Goal: Information Seeking & Learning: Learn about a topic

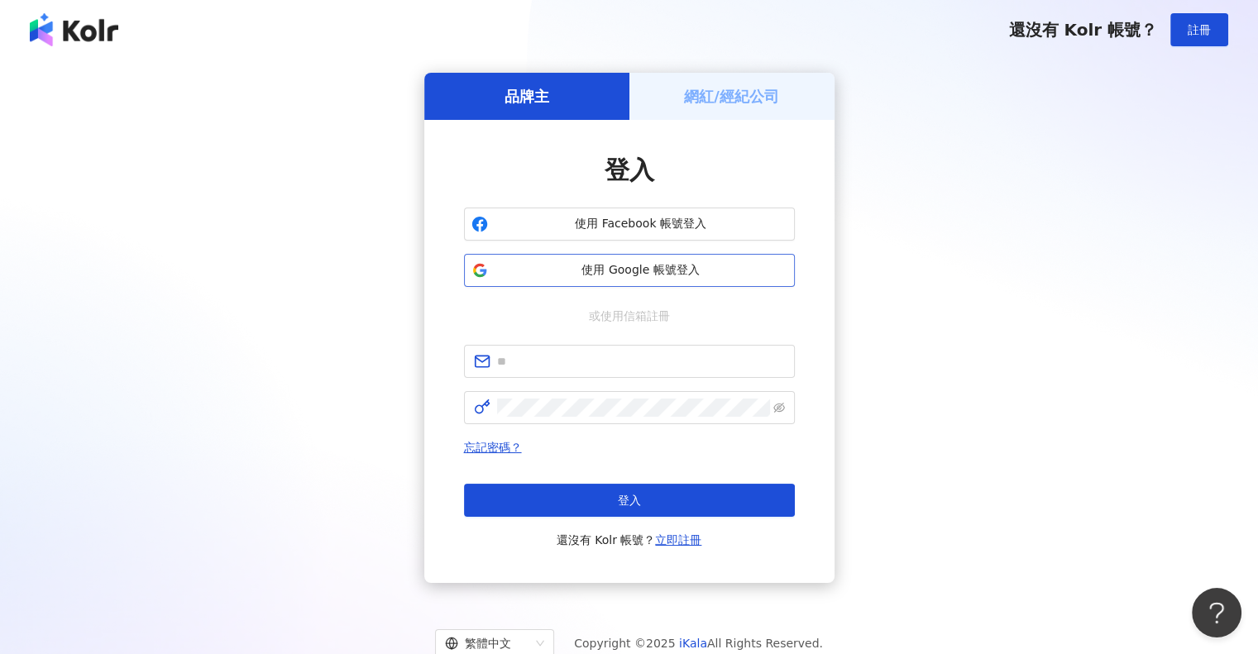
click at [712, 267] on span "使用 Google 帳號登入" at bounding box center [641, 270] width 293 height 17
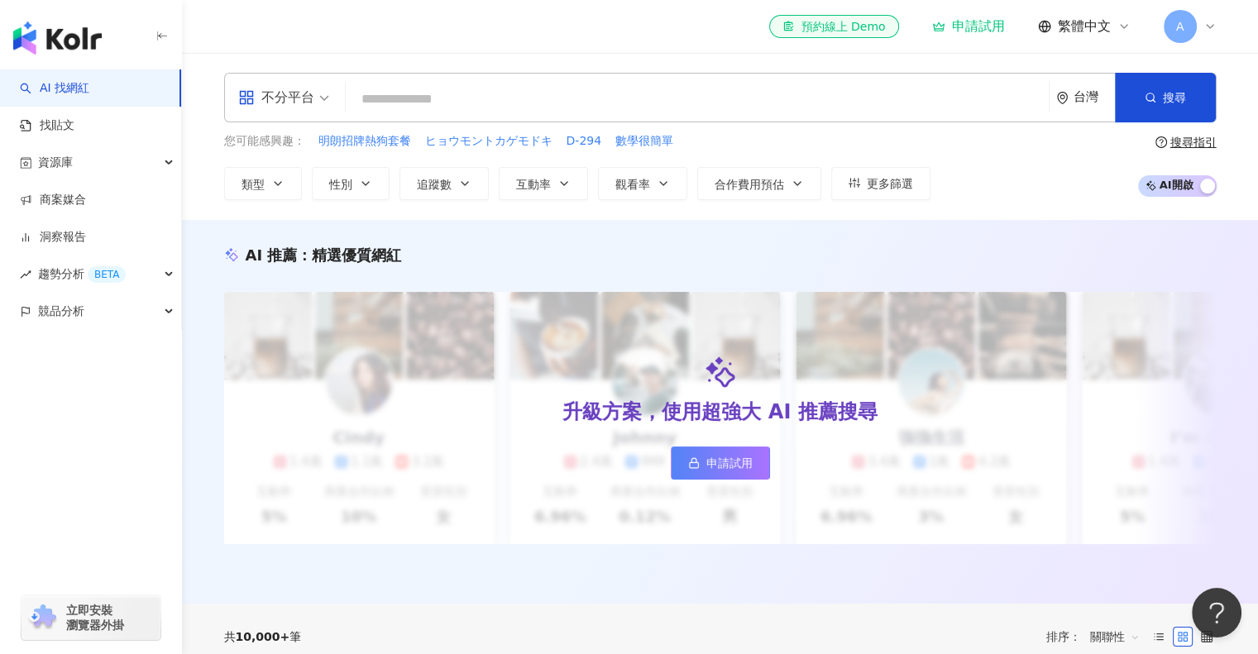
click at [500, 92] on input "search" at bounding box center [697, 99] width 690 height 31
type input "*"
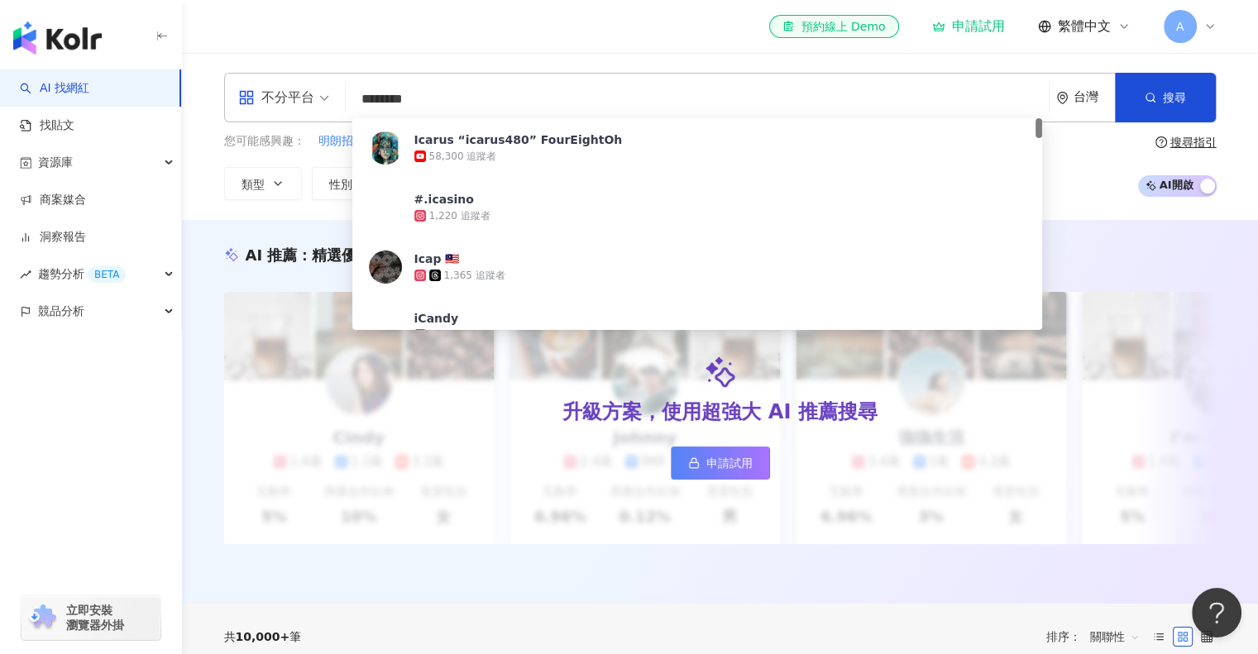
type input "*********"
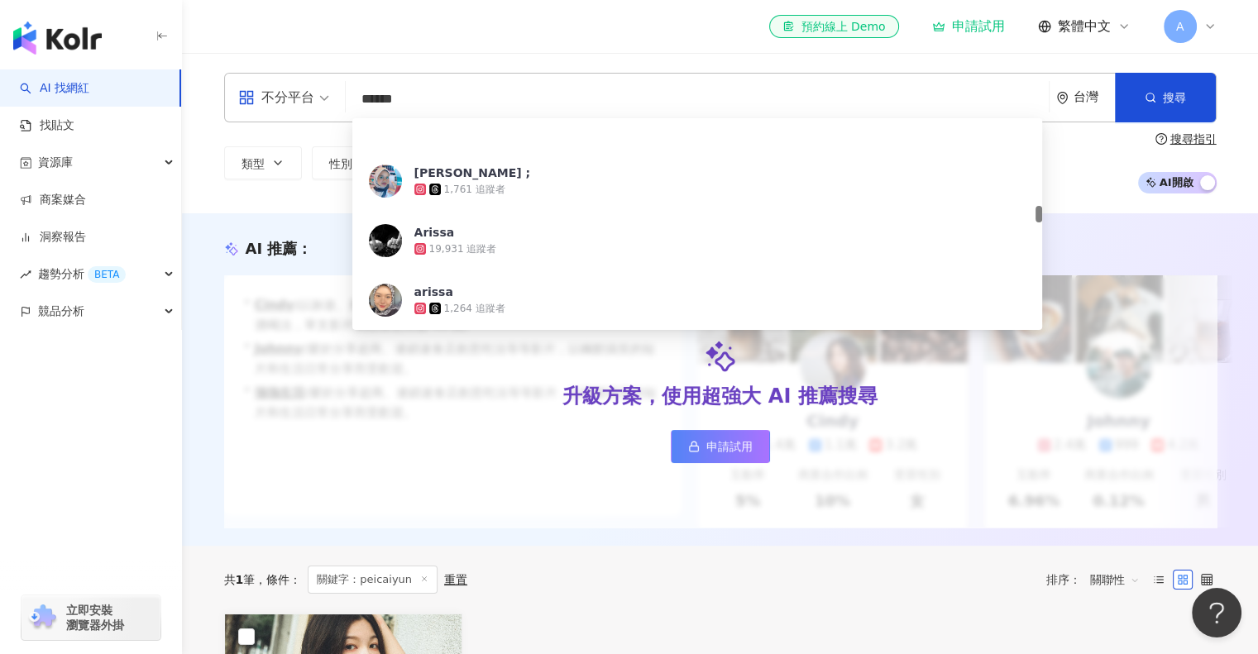
scroll to position [1099, 0]
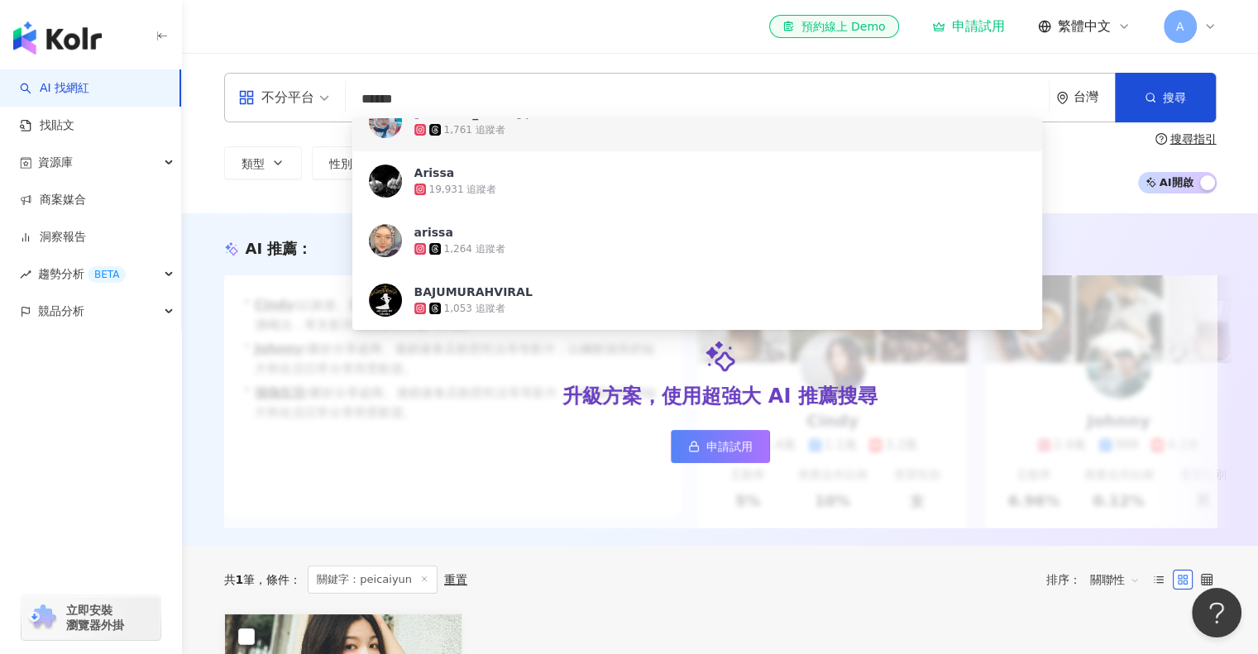
type input "******"
drag, startPoint x: 480, startPoint y: 85, endPoint x: 131, endPoint y: 53, distance: 350.6
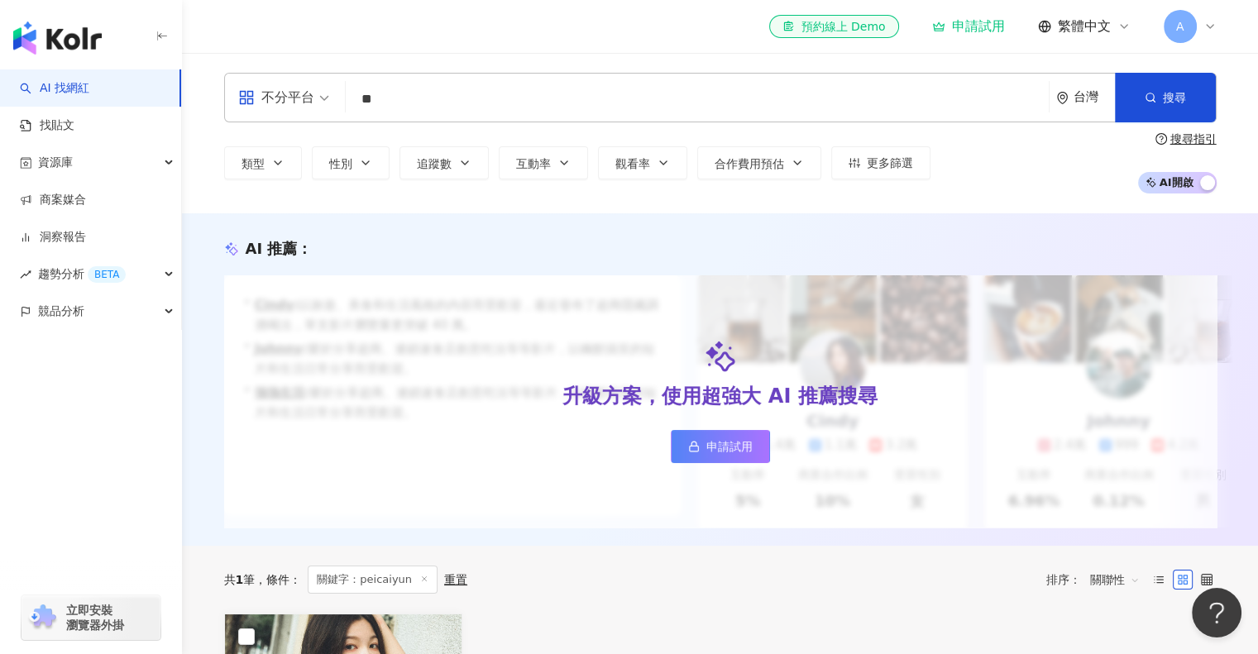
scroll to position [0, 0]
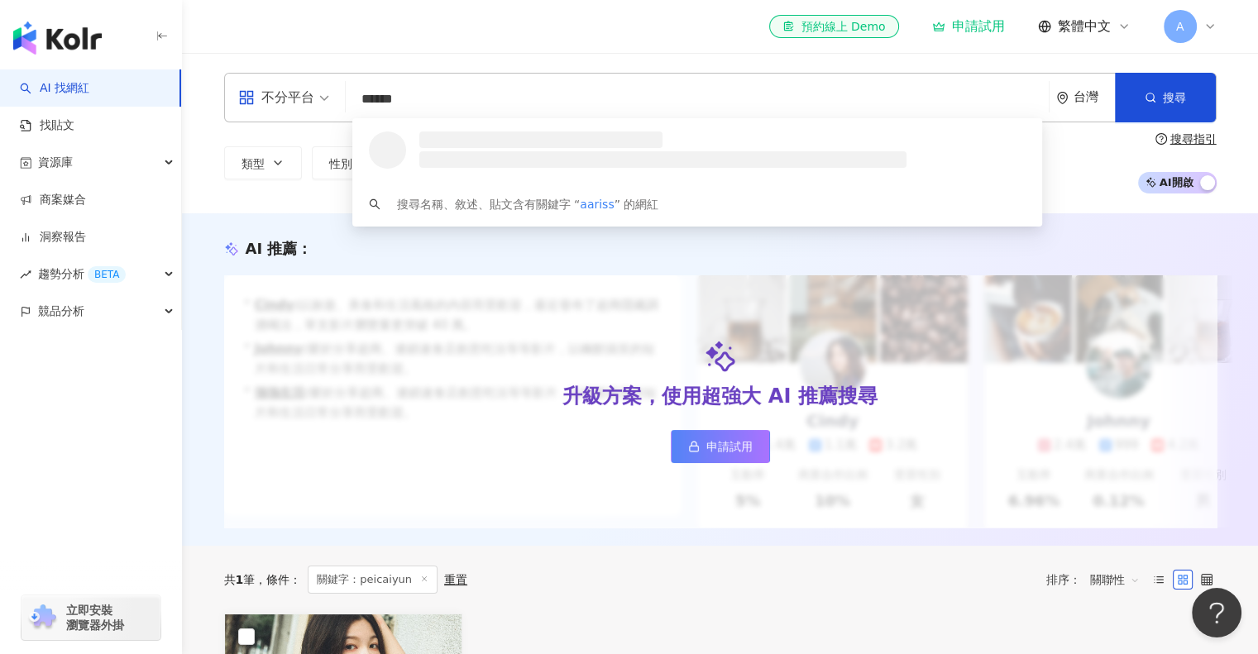
type input "*******"
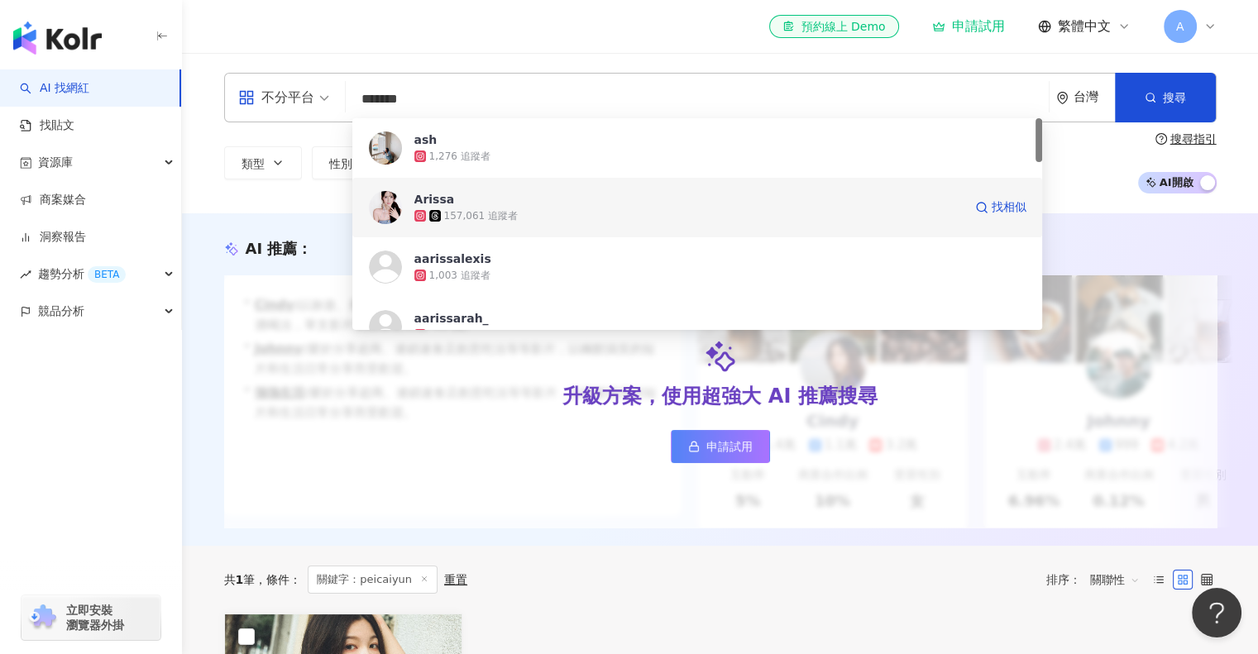
click at [583, 209] on div "157,061 追蹤者" at bounding box center [688, 216] width 548 height 17
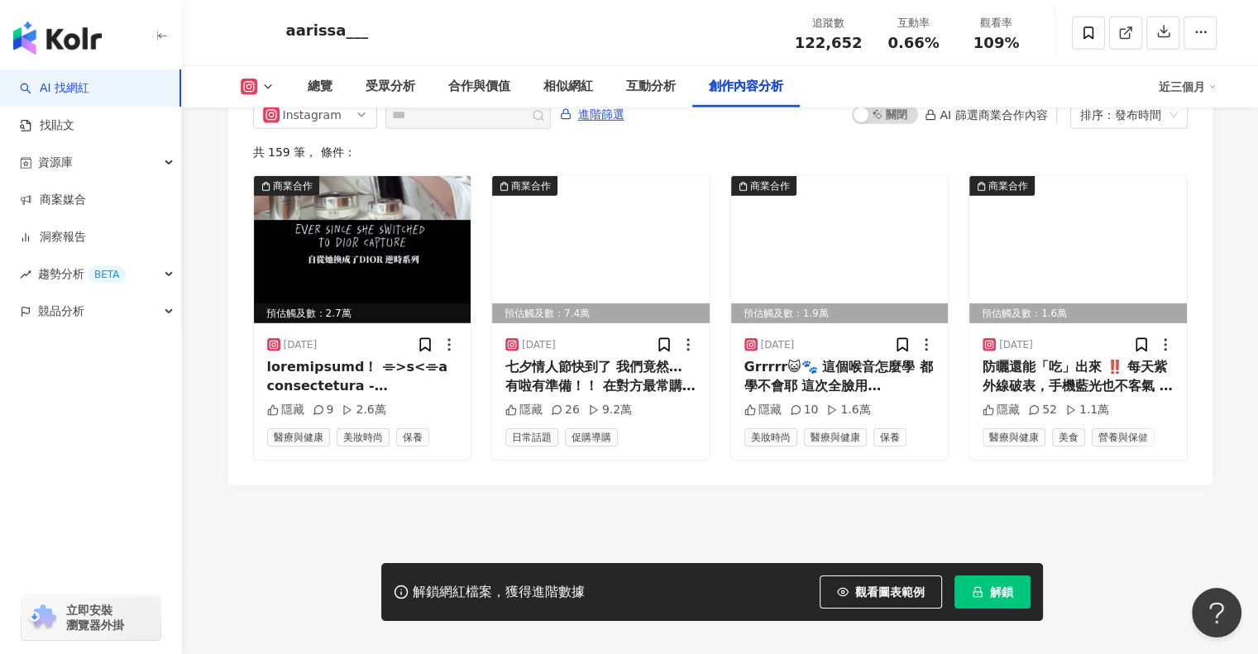
scroll to position [5119, 0]
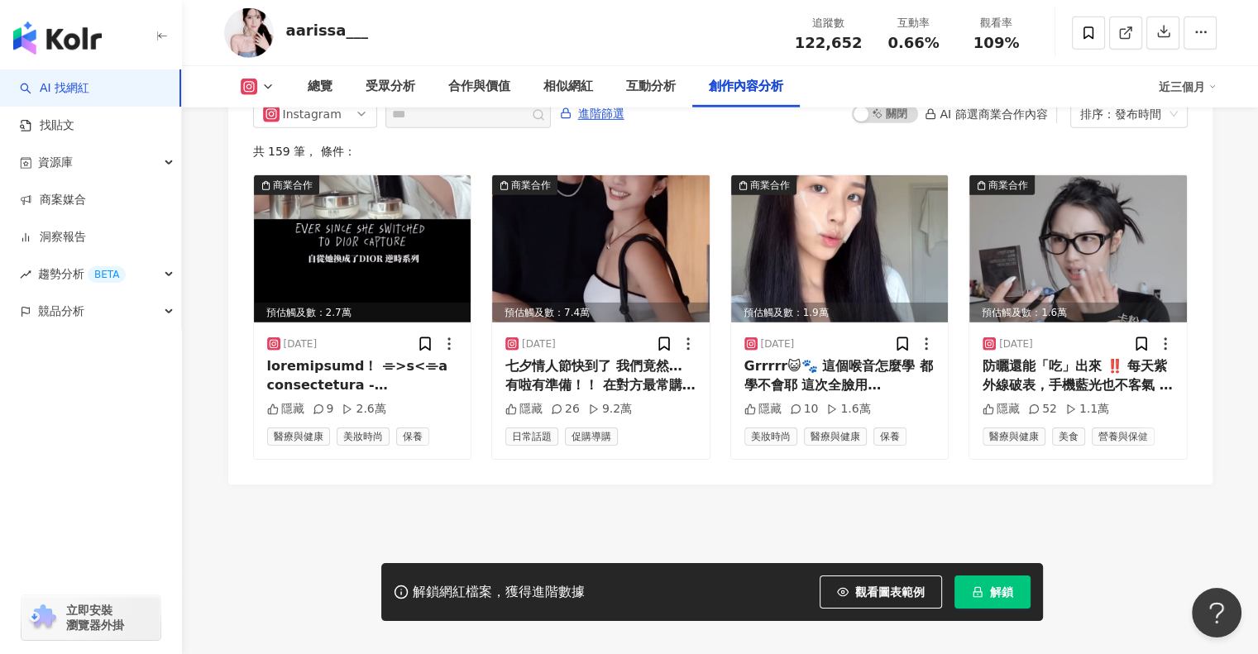
click at [617, 373] on div "七夕情人節快到了 我們竟然… 有啦有準備！！ 在對方最常購物的App下單 不可能出錯吧✨🎁 雙平台都有專業團隊正品鑑定 讓我們買的超安心 （兩個很常滑的失心瘋…" at bounding box center [600, 375] width 191 height 37
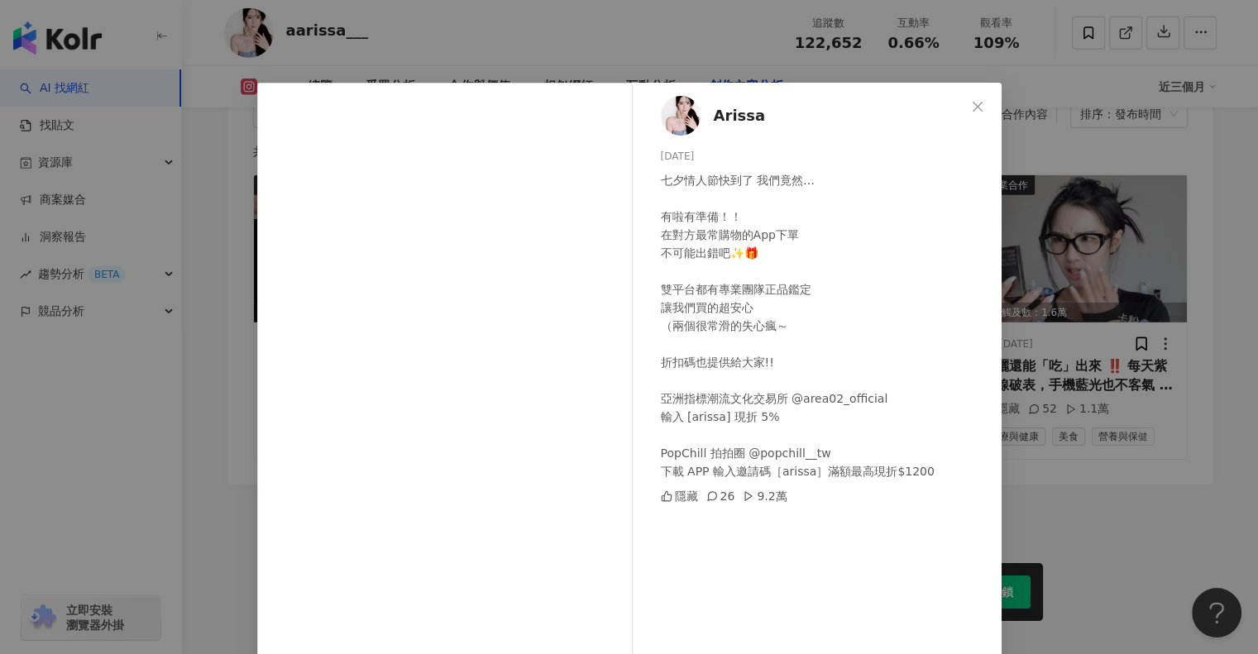
click at [831, 360] on div "七夕情人節快到了 我們竟然… 有啦有準備！！ 在對方最常購物的App下單 不可能出錯吧✨🎁 雙平台都有專業團隊正品鑑定 讓我們買的超安心 （兩個很常滑的失心瘋…" at bounding box center [825, 325] width 328 height 309
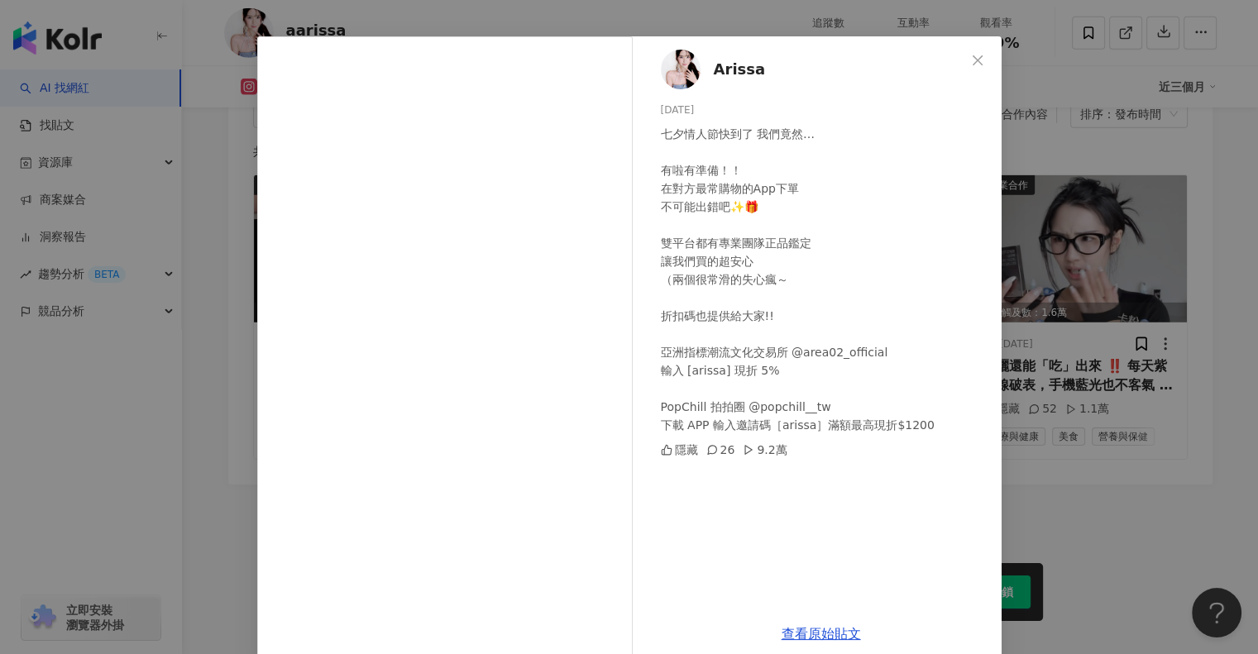
scroll to position [69, 0]
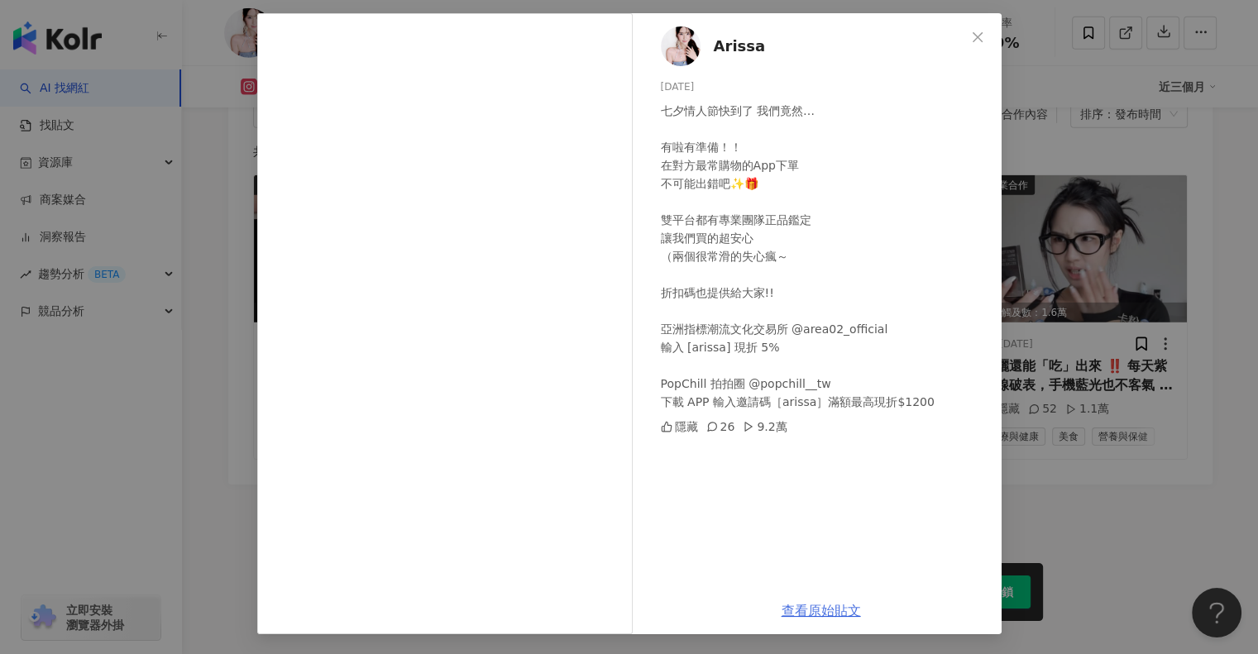
click at [795, 616] on link "查看原始貼文" at bounding box center [821, 611] width 79 height 16
click at [975, 47] on button "Close" at bounding box center [977, 37] width 33 height 33
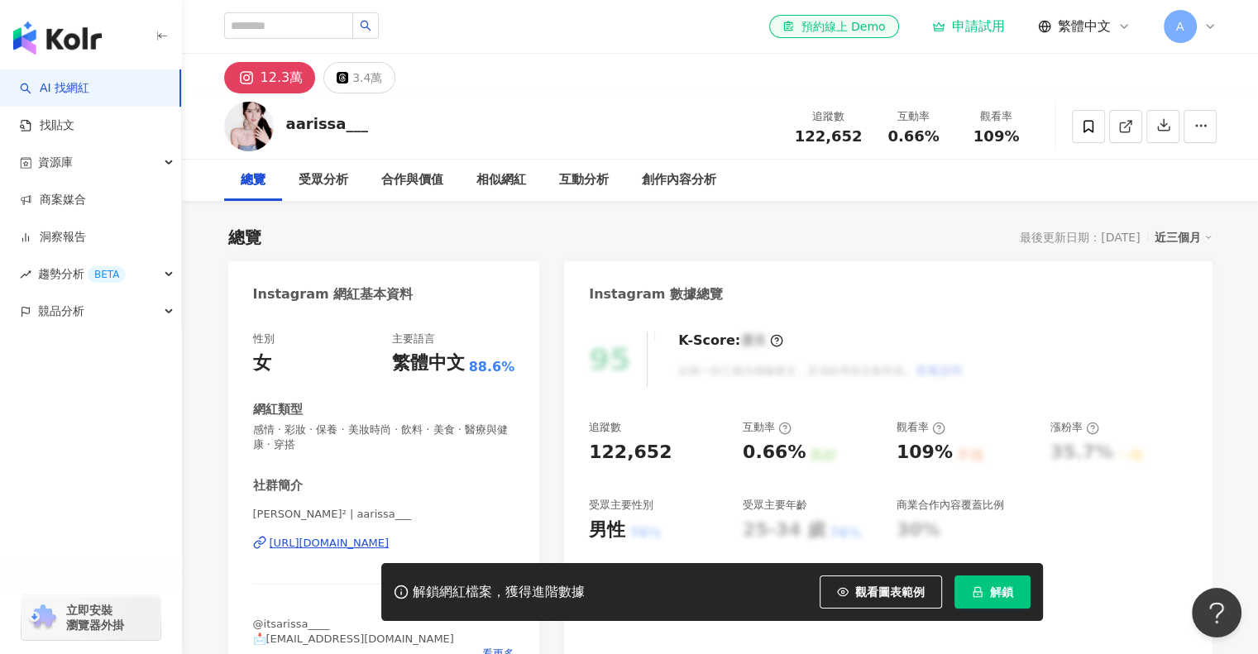
scroll to position [331, 0]
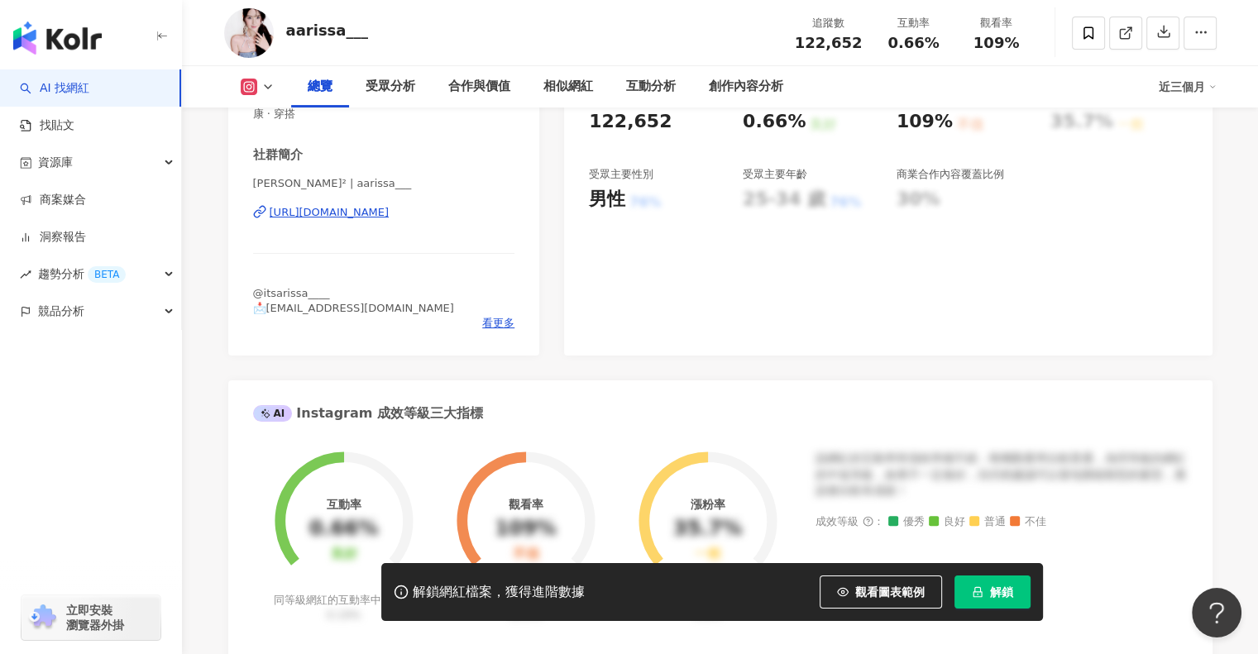
click at [253, 212] on icon at bounding box center [259, 211] width 13 height 13
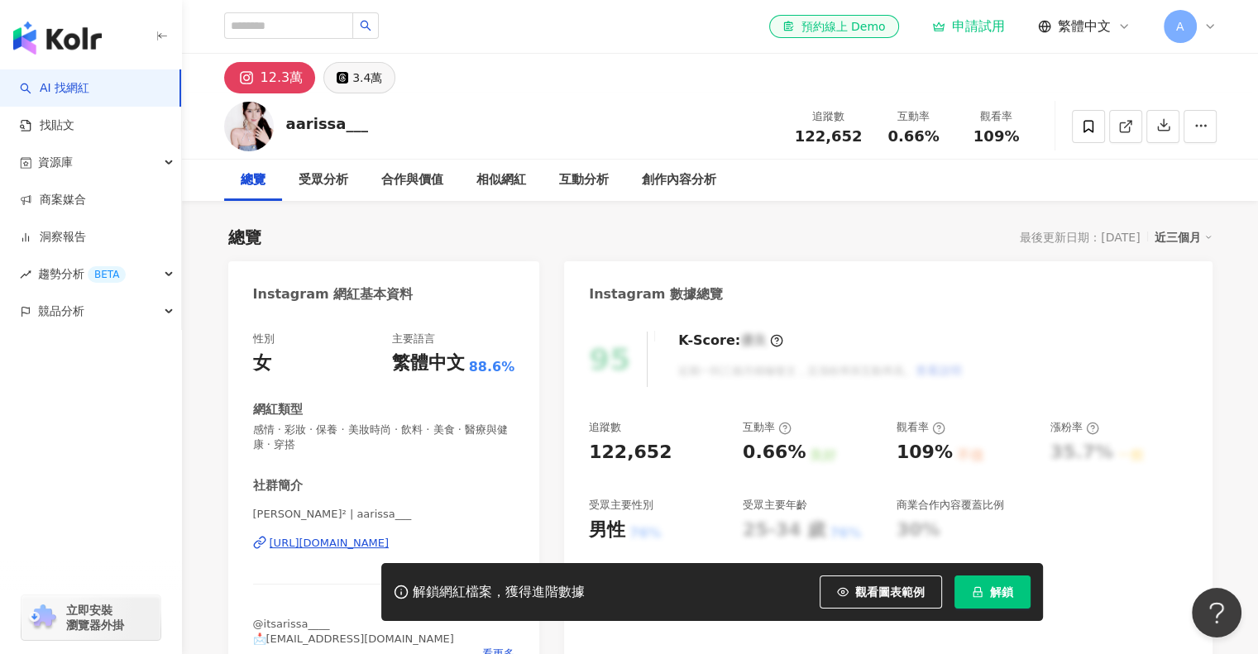
click at [357, 76] on div "3.4萬" at bounding box center [367, 77] width 30 height 23
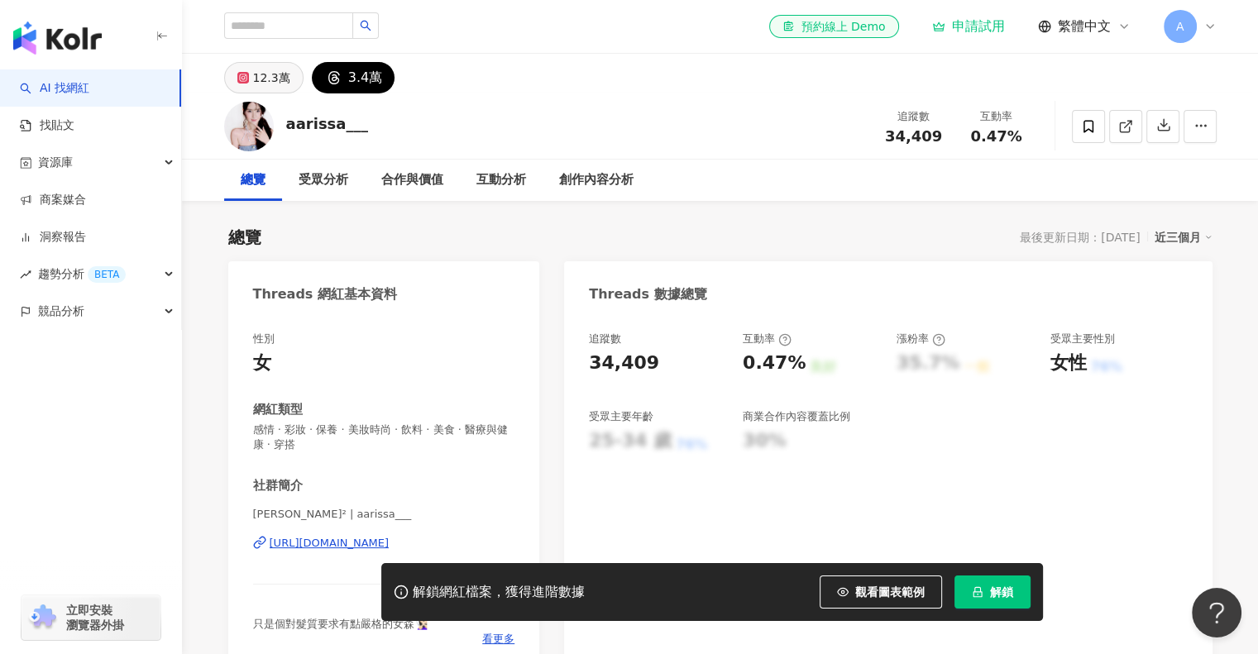
click at [275, 83] on div "12.3萬" at bounding box center [271, 77] width 37 height 23
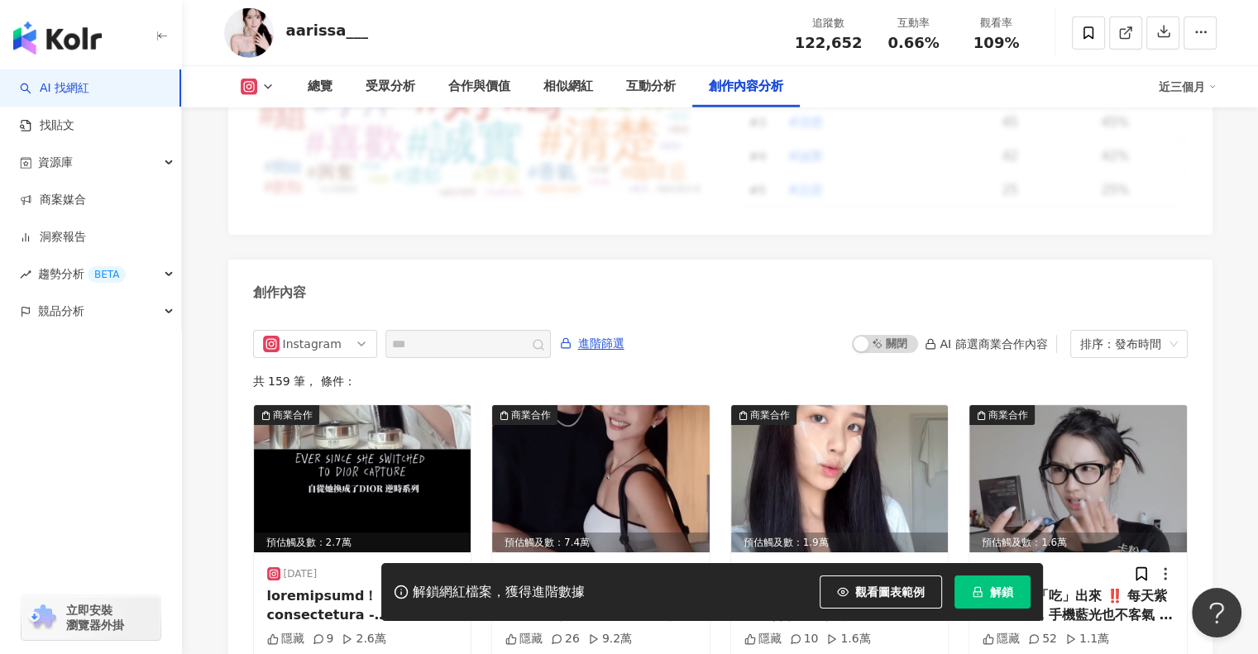
scroll to position [4891, 0]
